Goal: Information Seeking & Learning: Learn about a topic

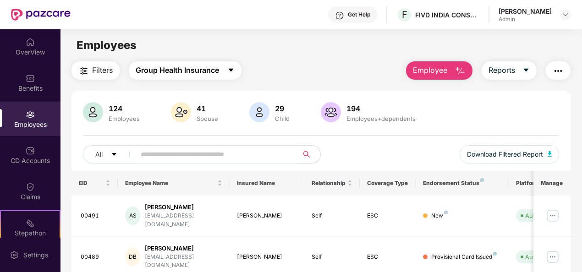
click at [229, 79] on button "Group Health Insurance" at bounding box center [185, 70] width 113 height 18
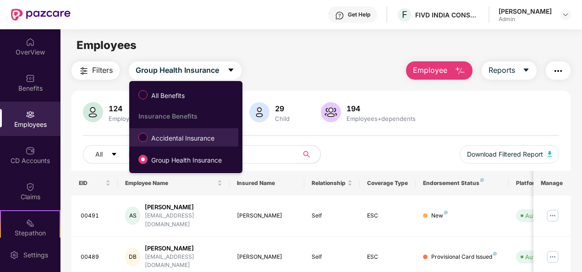
click at [202, 138] on span "Accidental Insurance" at bounding box center [183, 138] width 71 height 10
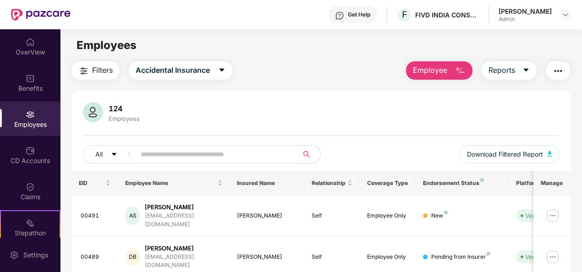
click at [109, 68] on span "Filters" at bounding box center [102, 70] width 21 height 11
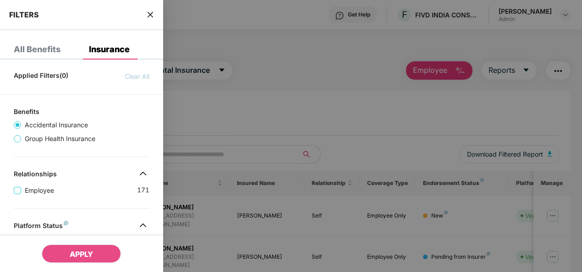
click at [143, 75] on span "Clear All" at bounding box center [137, 77] width 25 height 10
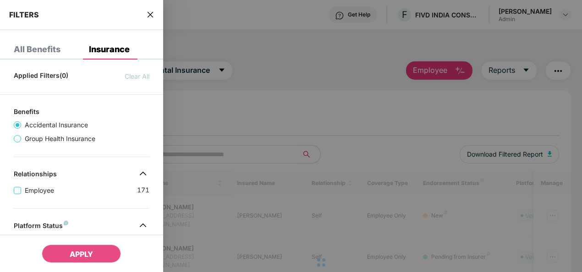
click at [143, 75] on span "Clear All" at bounding box center [137, 77] width 25 height 10
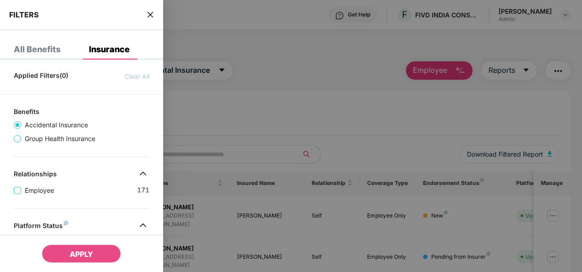
click at [82, 139] on span "Group Health Insurance" at bounding box center [60, 139] width 78 height 10
click at [65, 125] on span "Accidental Insurance" at bounding box center [56, 125] width 71 height 10
click at [67, 135] on span "Group Health Insurance" at bounding box center [60, 139] width 78 height 10
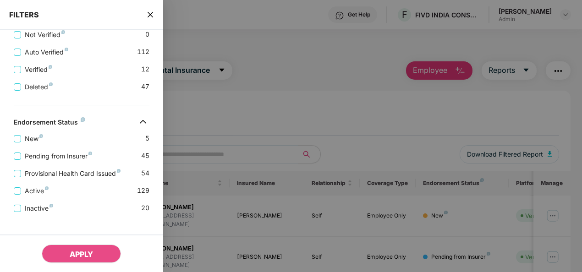
scroll to position [270, 0]
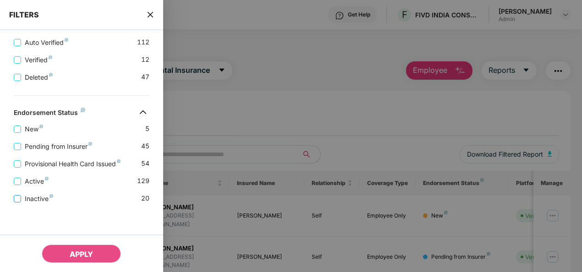
click at [18, 194] on label "Inactive" at bounding box center [35, 199] width 43 height 10
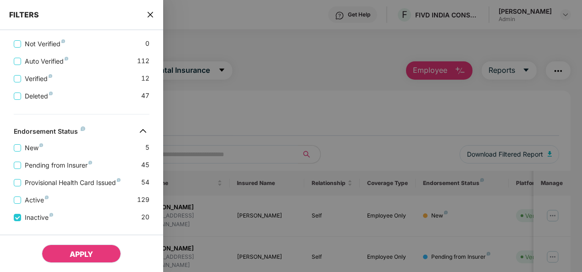
click at [83, 252] on span "APPLY" at bounding box center [81, 254] width 23 height 9
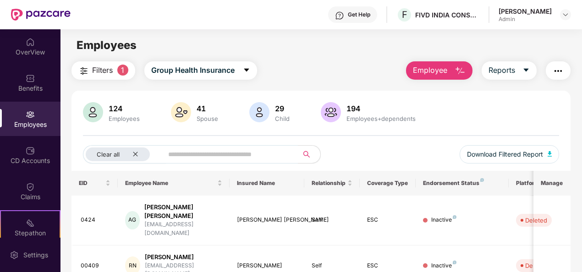
scroll to position [297, 0]
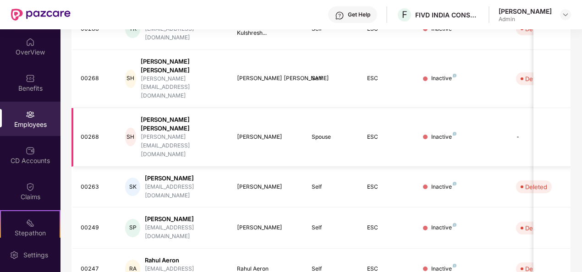
scroll to position [289, 0]
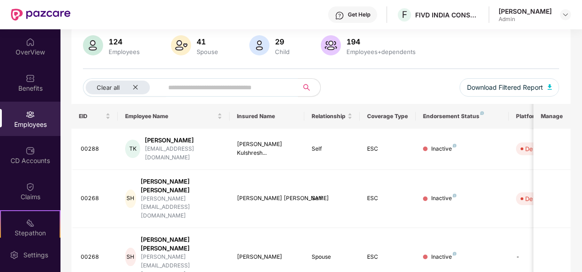
scroll to position [0, 0]
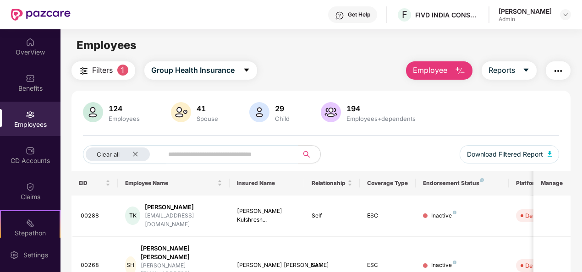
click at [108, 66] on span "Filters" at bounding box center [102, 70] width 21 height 11
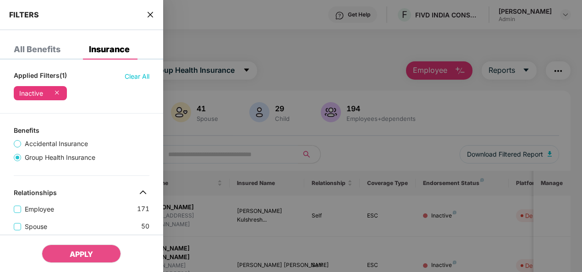
click at [140, 72] on span "Clear All" at bounding box center [137, 77] width 25 height 10
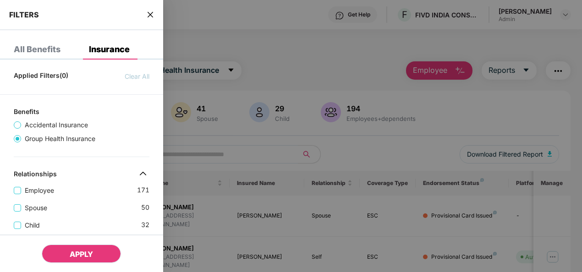
click at [105, 251] on button "APPLY" at bounding box center [81, 254] width 79 height 18
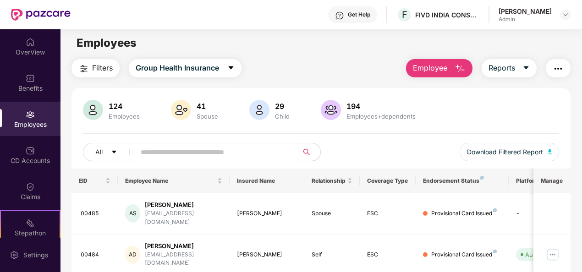
scroll to position [3, 0]
click at [216, 108] on div "41" at bounding box center [207, 105] width 25 height 9
click at [184, 108] on img at bounding box center [181, 110] width 20 height 20
click at [276, 117] on div "Child" at bounding box center [282, 115] width 18 height 7
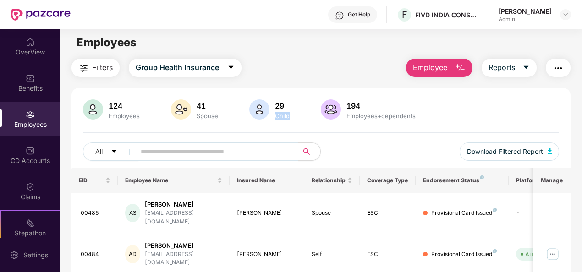
drag, startPoint x: 276, startPoint y: 117, endPoint x: 339, endPoint y: 120, distance: 63.3
click at [339, 120] on div at bounding box center [331, 111] width 24 height 22
click at [347, 114] on div "Employees+dependents" at bounding box center [381, 115] width 73 height 7
